Goal: Check status

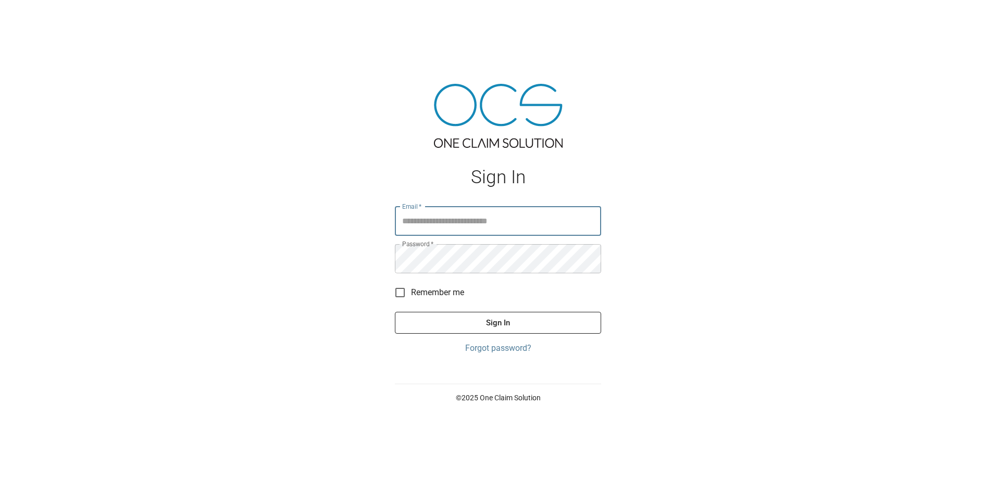
type input "**********"
click at [507, 316] on button "Sign In" at bounding box center [498, 323] width 206 height 22
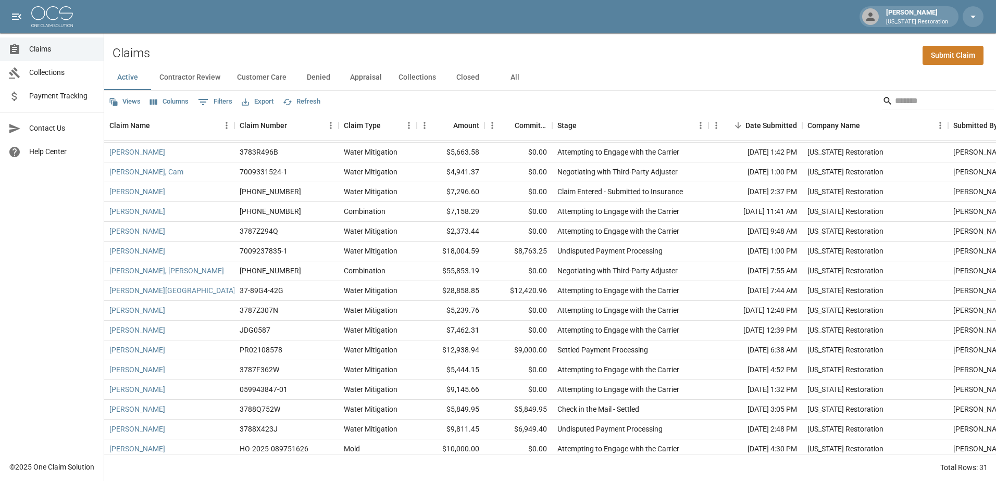
scroll to position [208, 0]
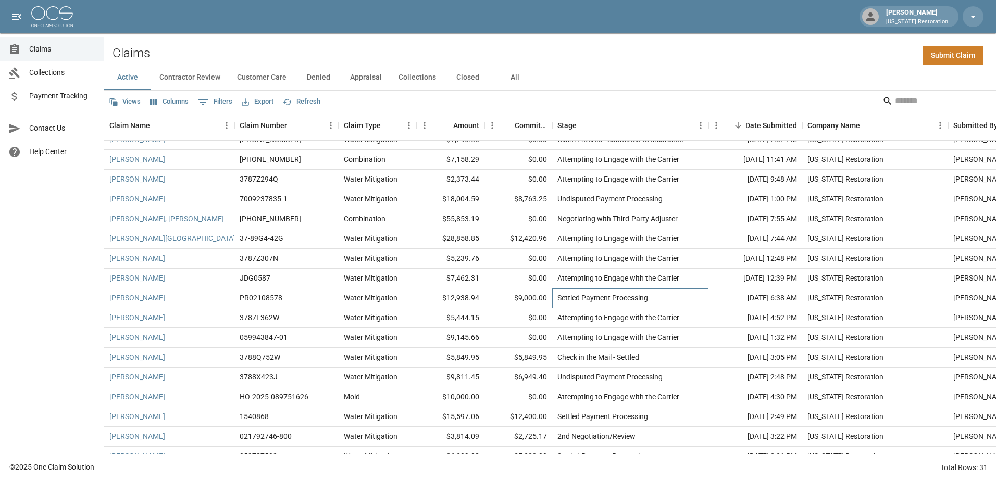
click at [662, 292] on div "Settled Payment Processing" at bounding box center [630, 299] width 156 height 20
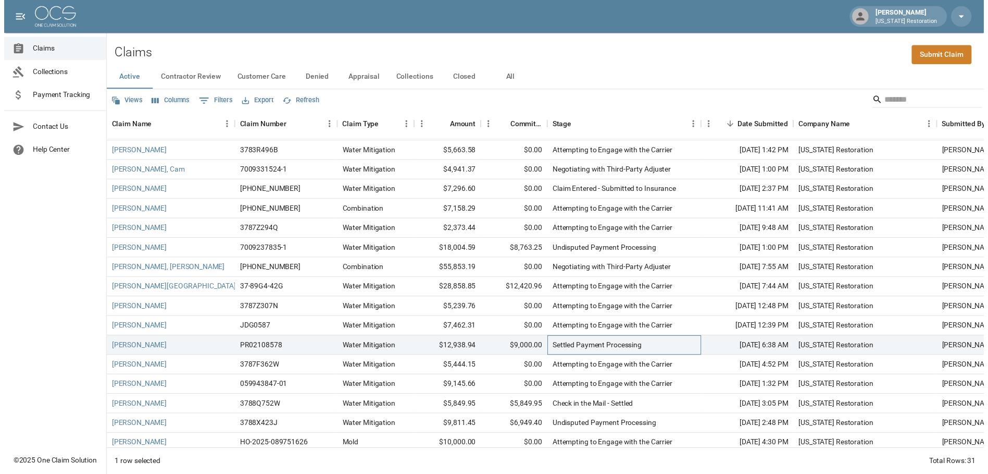
scroll to position [261, 0]
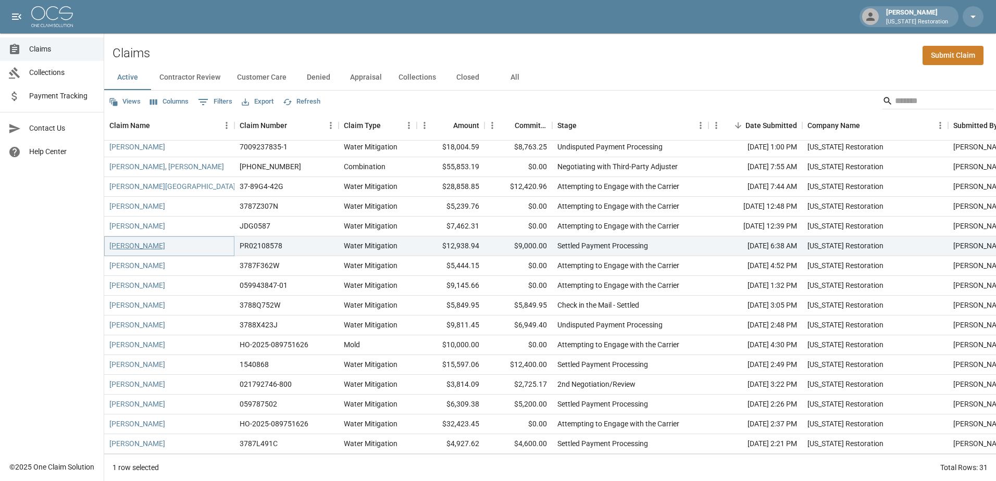
click at [117, 249] on link "[PERSON_NAME]" at bounding box center [137, 246] width 56 height 10
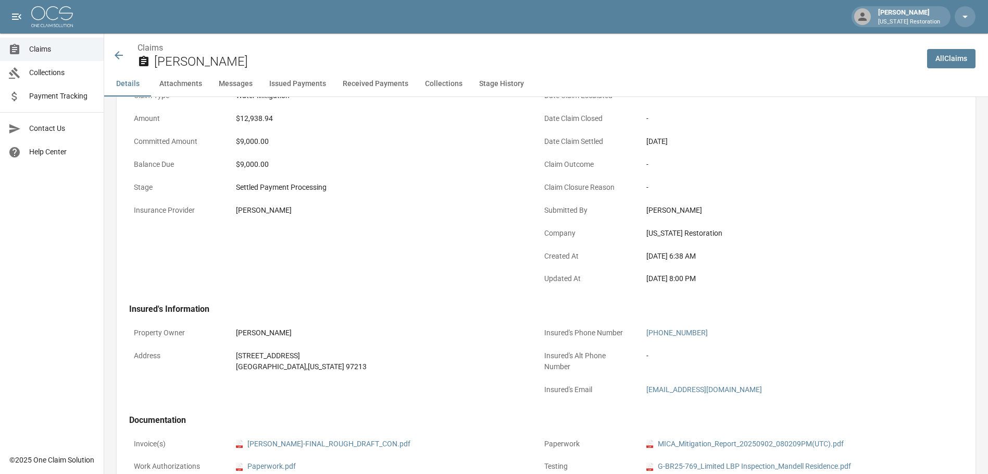
scroll to position [52, 0]
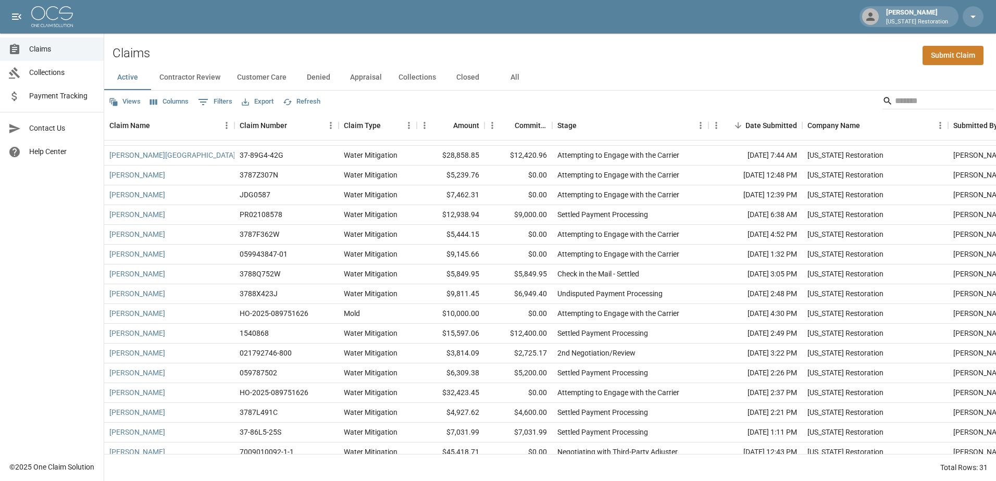
scroll to position [308, 0]
